Goal: Navigation & Orientation: Find specific page/section

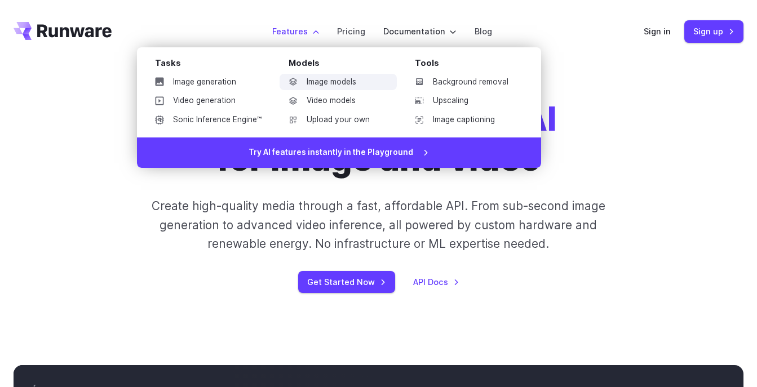
click at [312, 83] on link "Image models" at bounding box center [338, 82] width 117 height 17
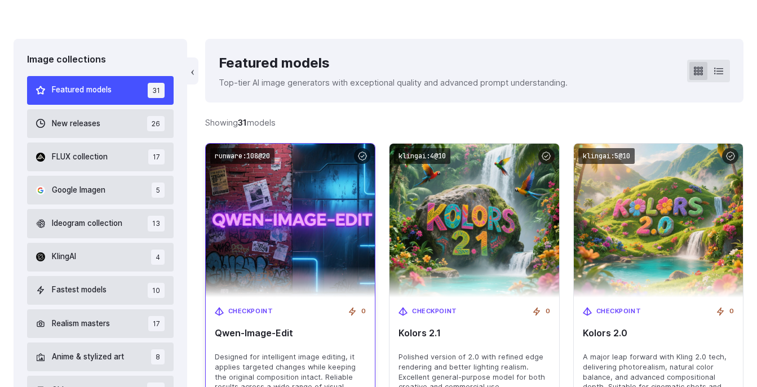
scroll to position [308, 0]
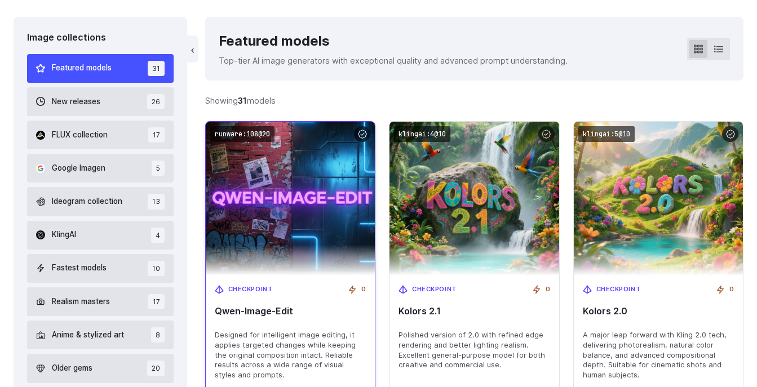
click at [265, 234] on img at bounding box center [290, 198] width 186 height 169
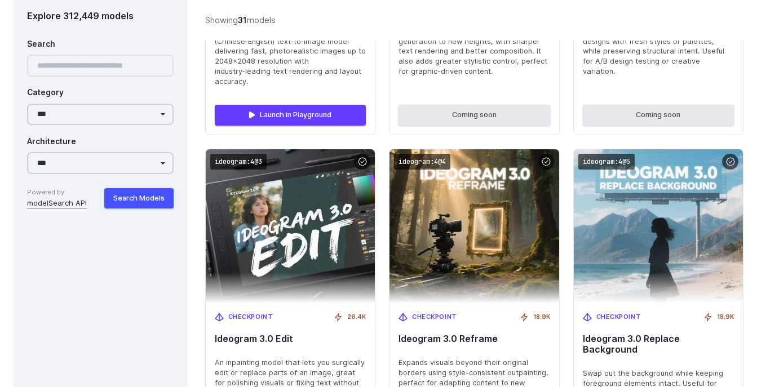
scroll to position [1806, 0]
